Goal: Navigation & Orientation: Find specific page/section

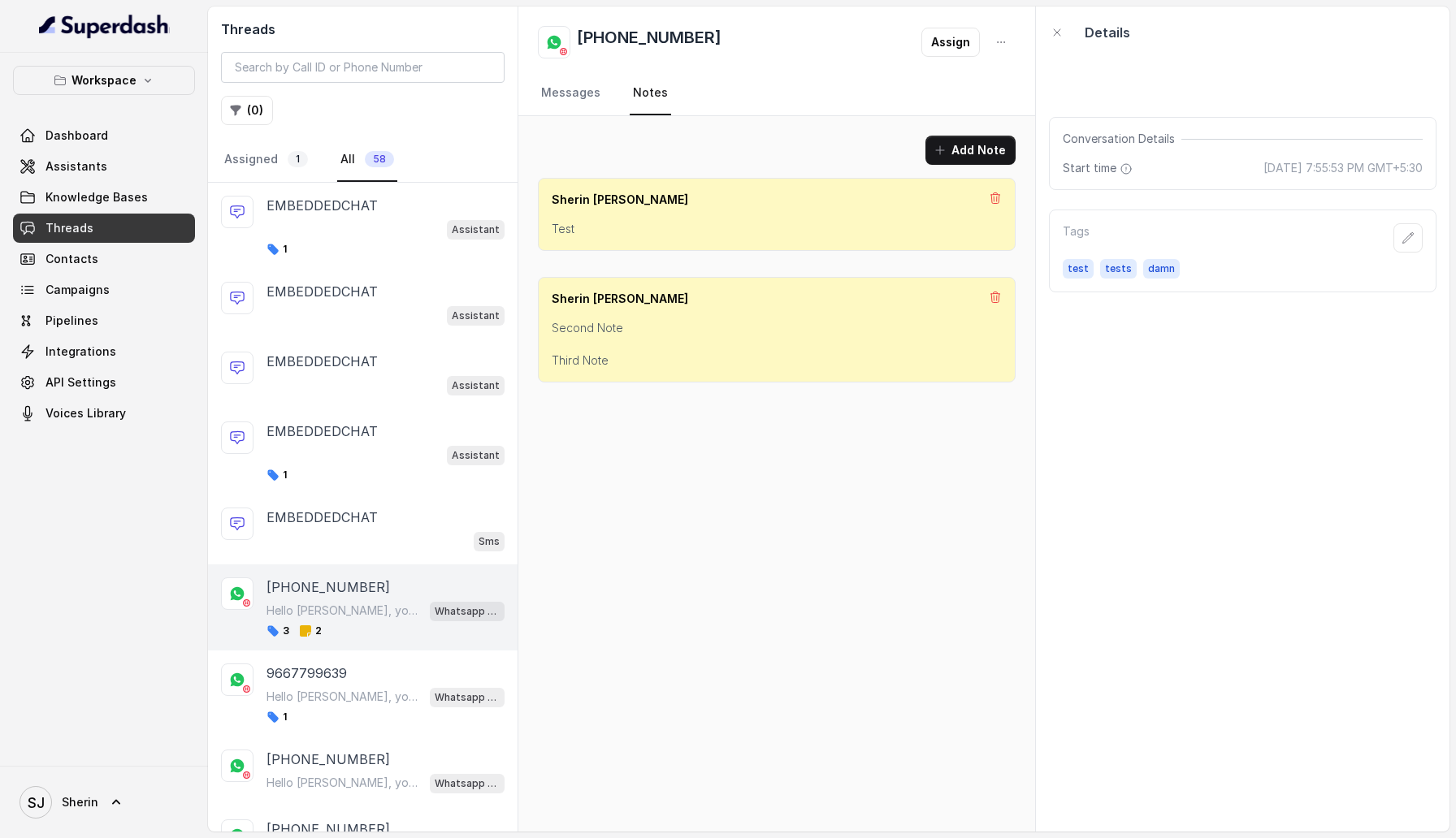
scroll to position [188, 0]
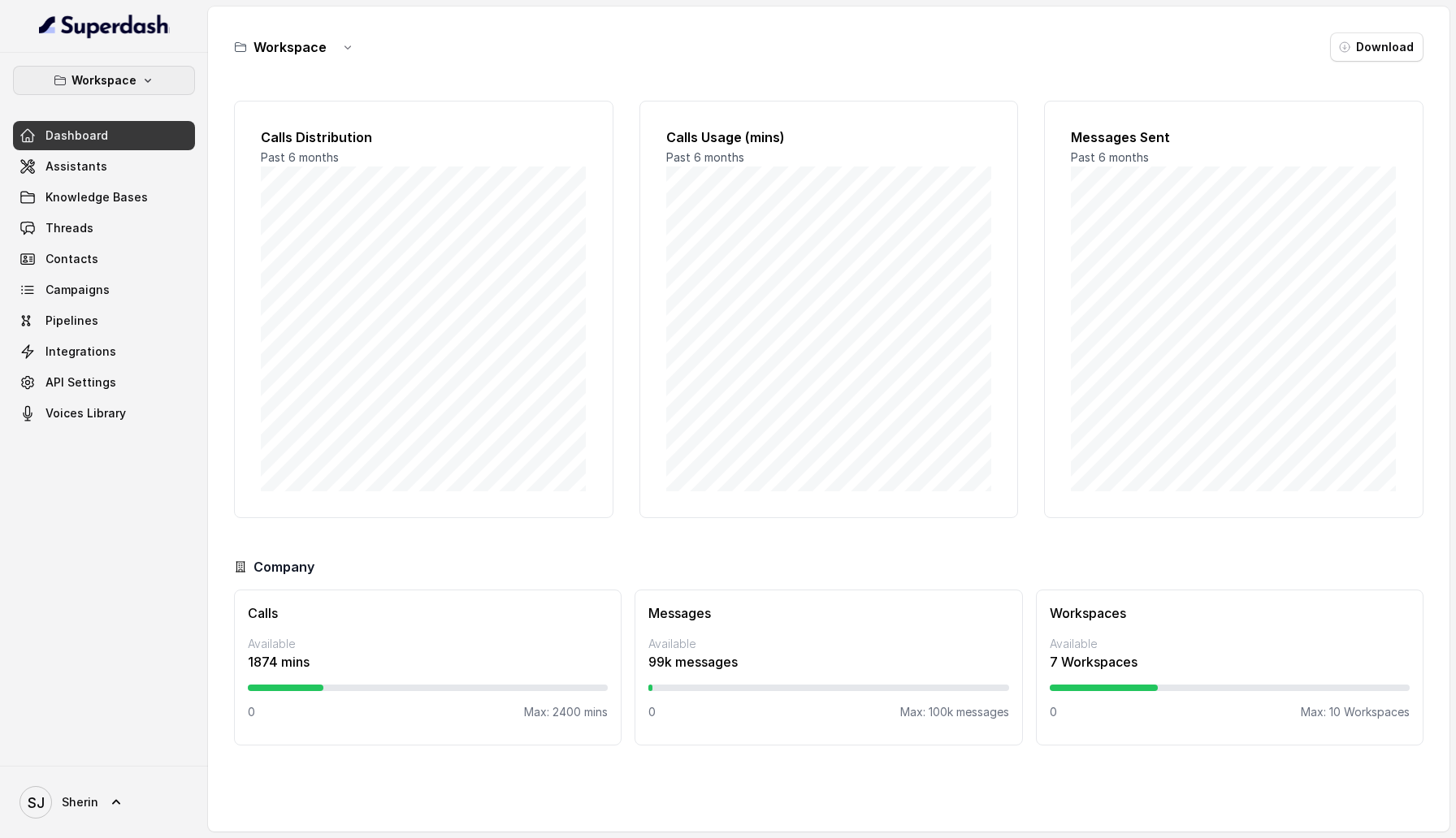
click at [136, 84] on button "Workspace" at bounding box center [104, 81] width 182 height 30
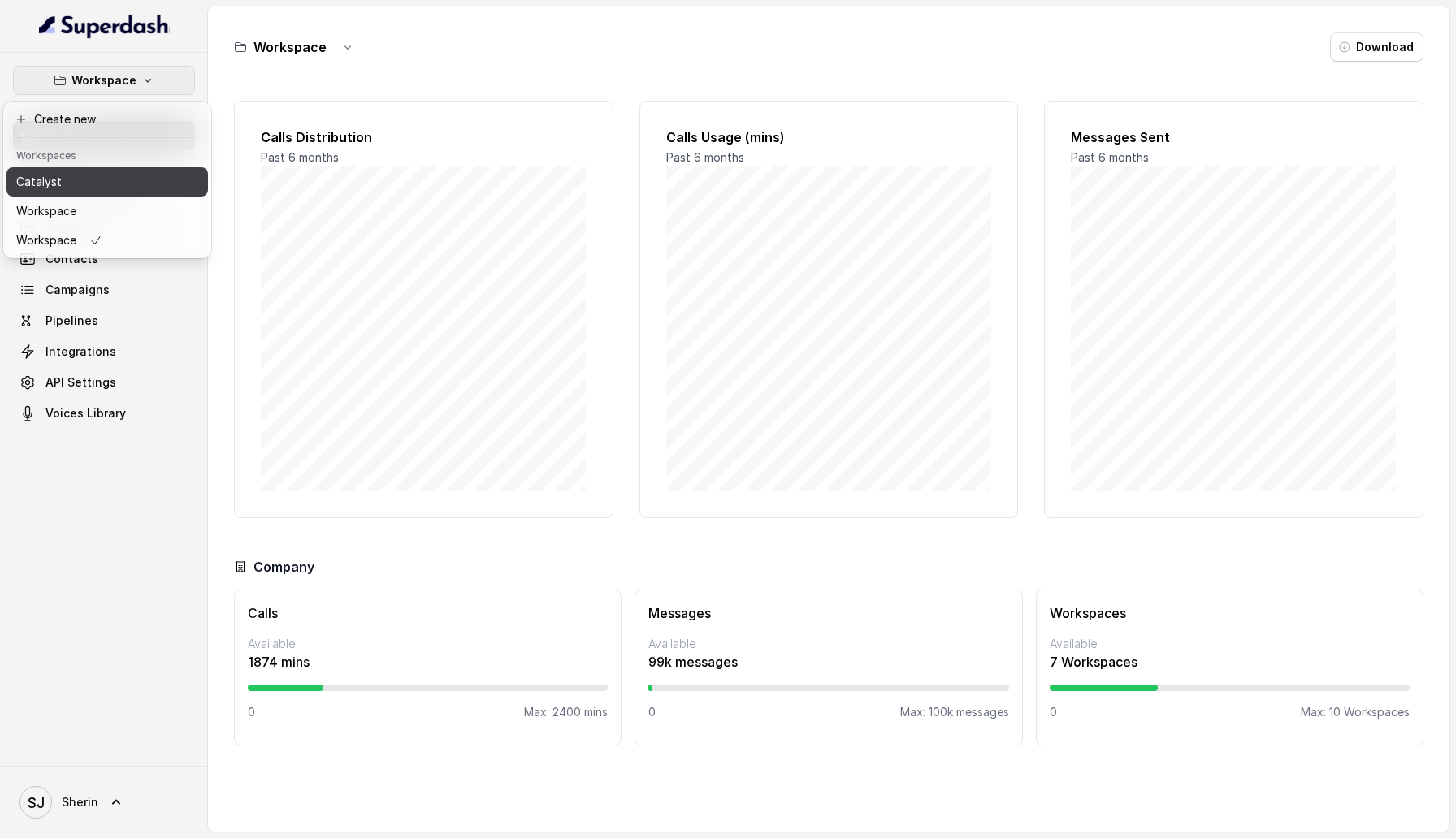
click at [135, 179] on button "Catalyst" at bounding box center [107, 182] width 201 height 30
